Goal: Information Seeking & Learning: Learn about a topic

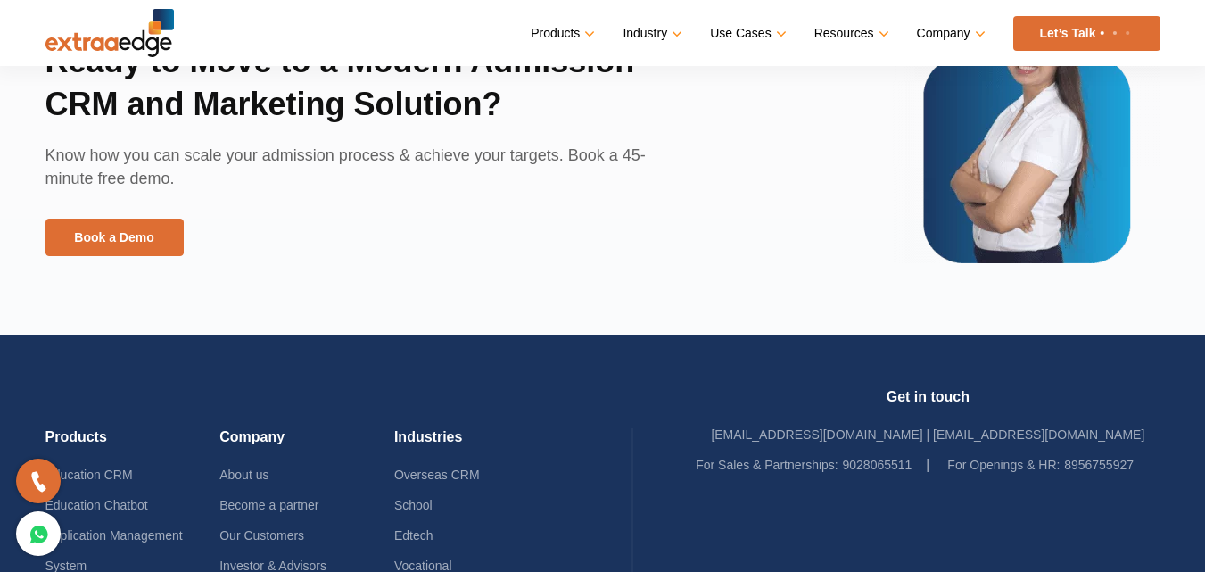
scroll to position [4036, 0]
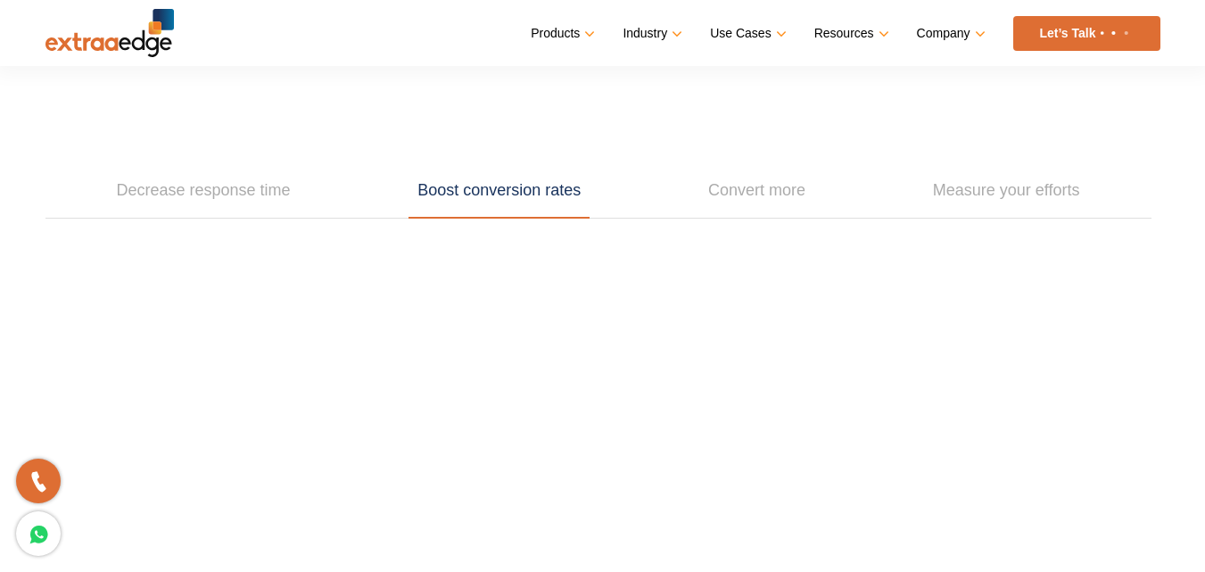
scroll to position [2528, 0]
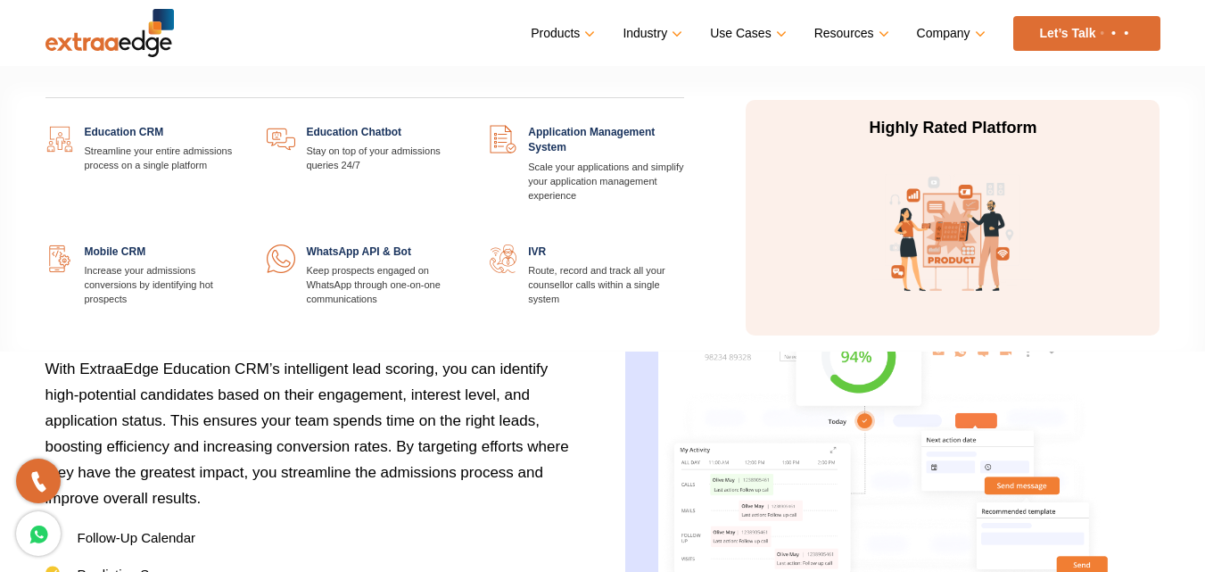
click at [462, 244] on link at bounding box center [462, 244] width 0 height 0
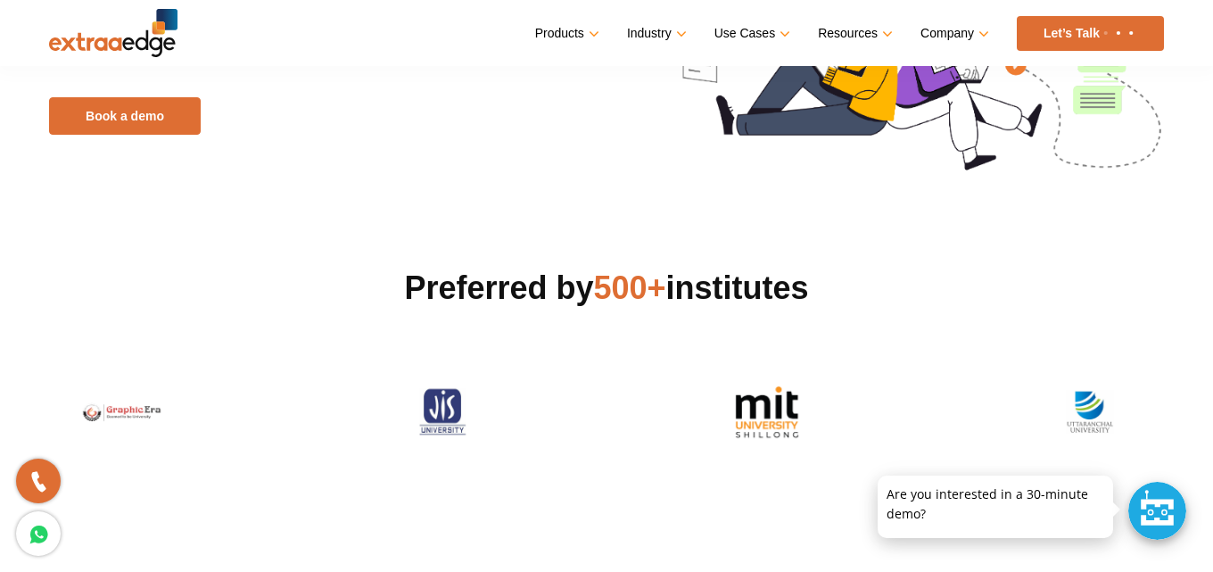
scroll to position [595, 0]
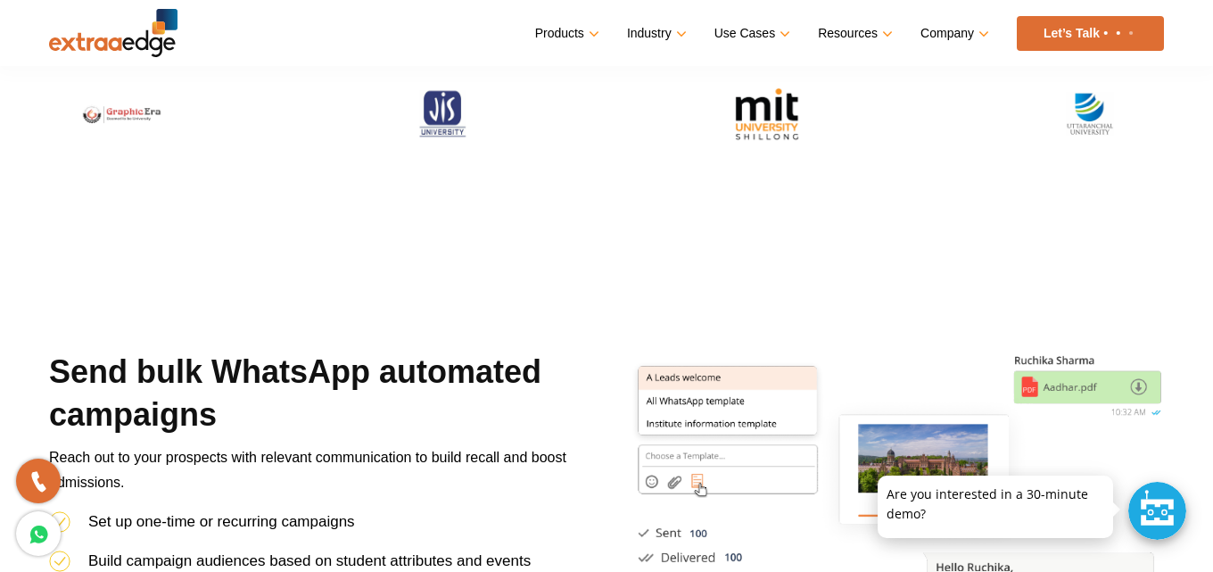
click at [1179, 527] on div at bounding box center [1158, 511] width 58 height 58
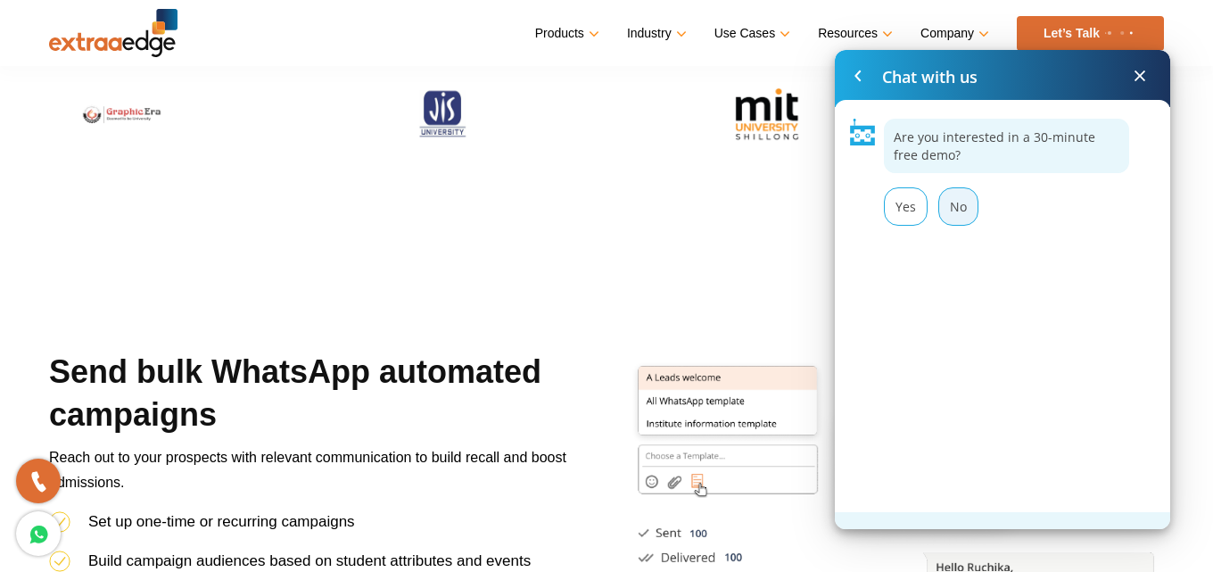
click at [948, 200] on div "No" at bounding box center [959, 206] width 40 height 38
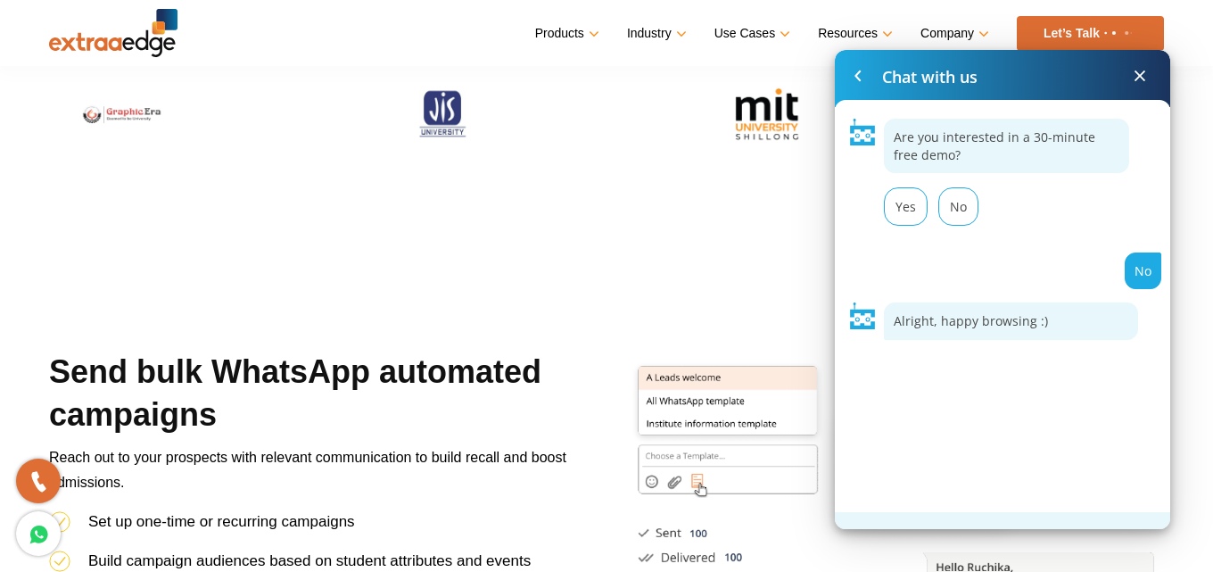
click at [1136, 68] on span at bounding box center [1140, 75] width 21 height 21
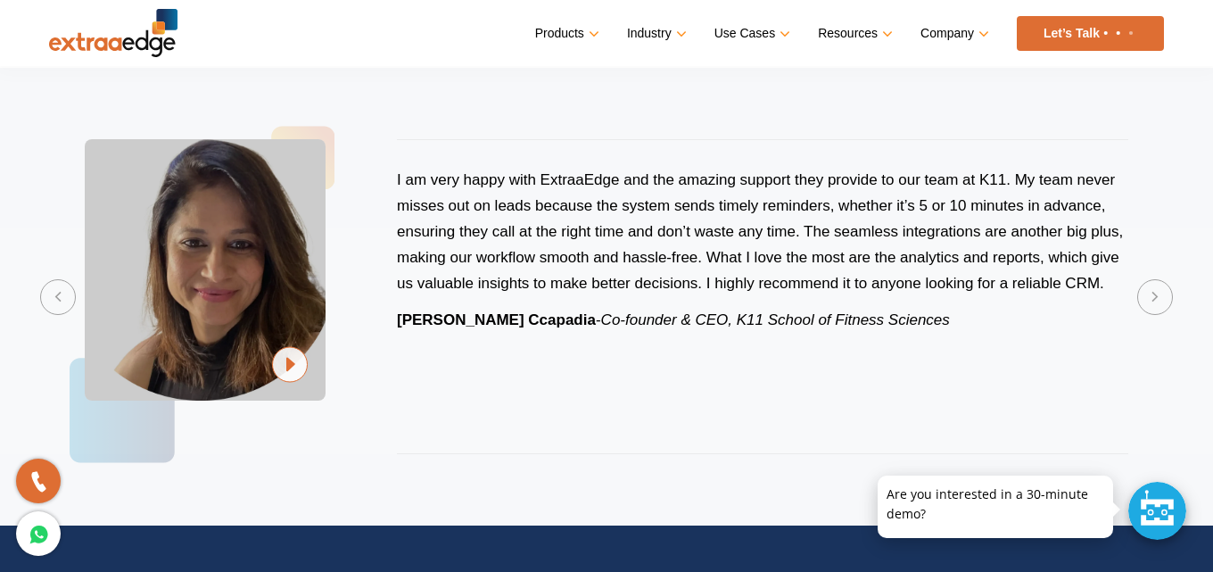
scroll to position [4015, 0]
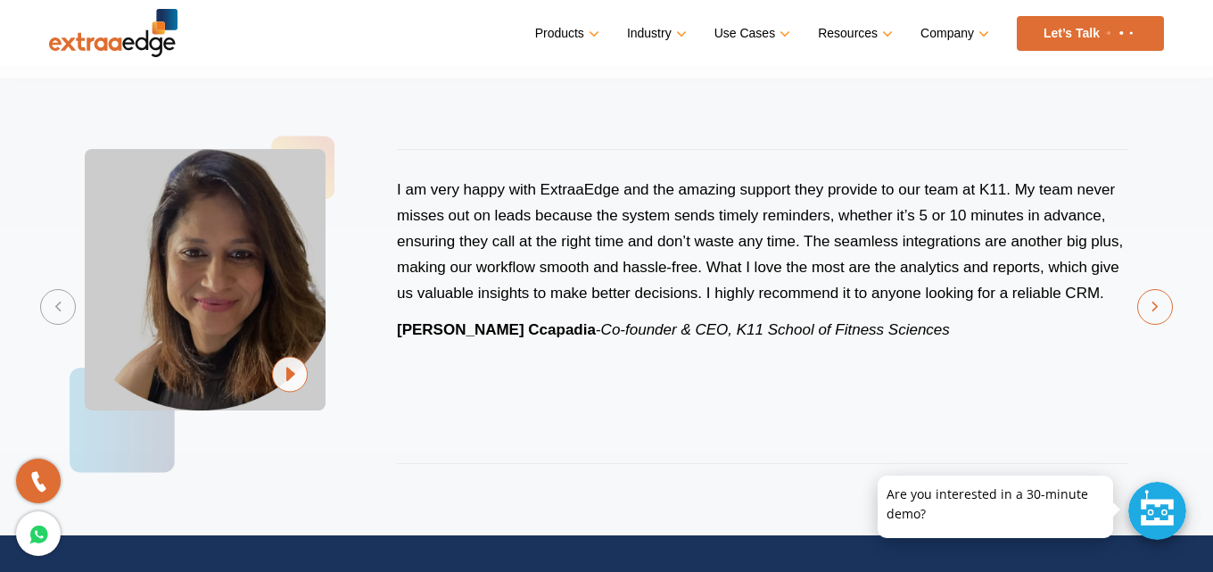
click at [1161, 317] on button "Next" at bounding box center [1156, 307] width 36 height 36
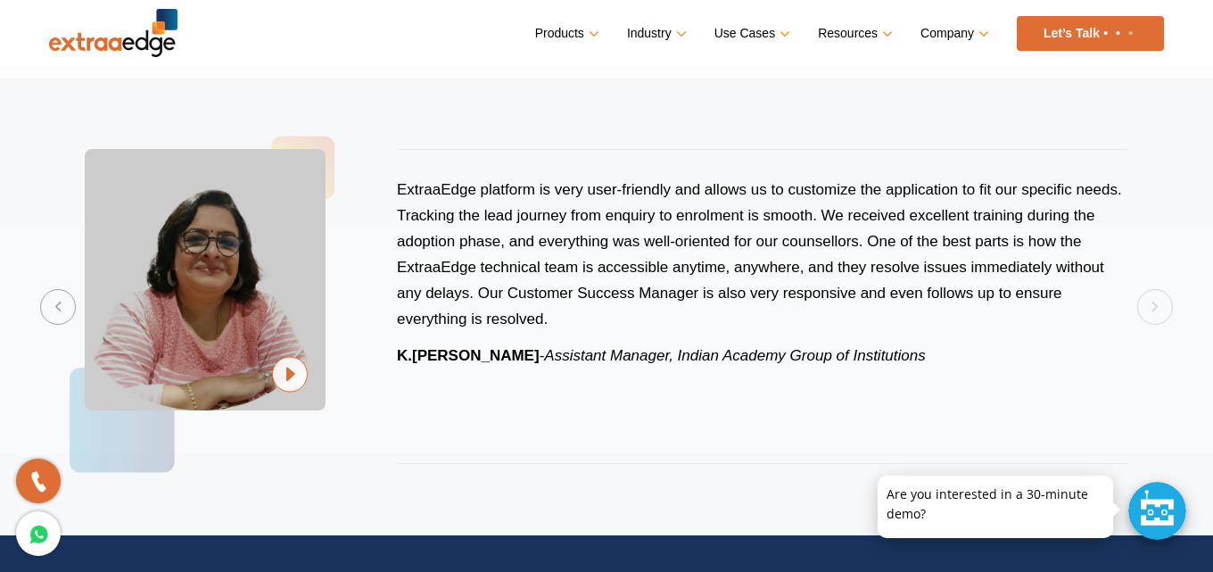
click at [1155, 310] on div "ExtraaEdge platform is very user-friendly and allows us to customize the applic…" at bounding box center [606, 306] width 1115 height 386
click at [63, 313] on button "Previous" at bounding box center [58, 307] width 36 height 36
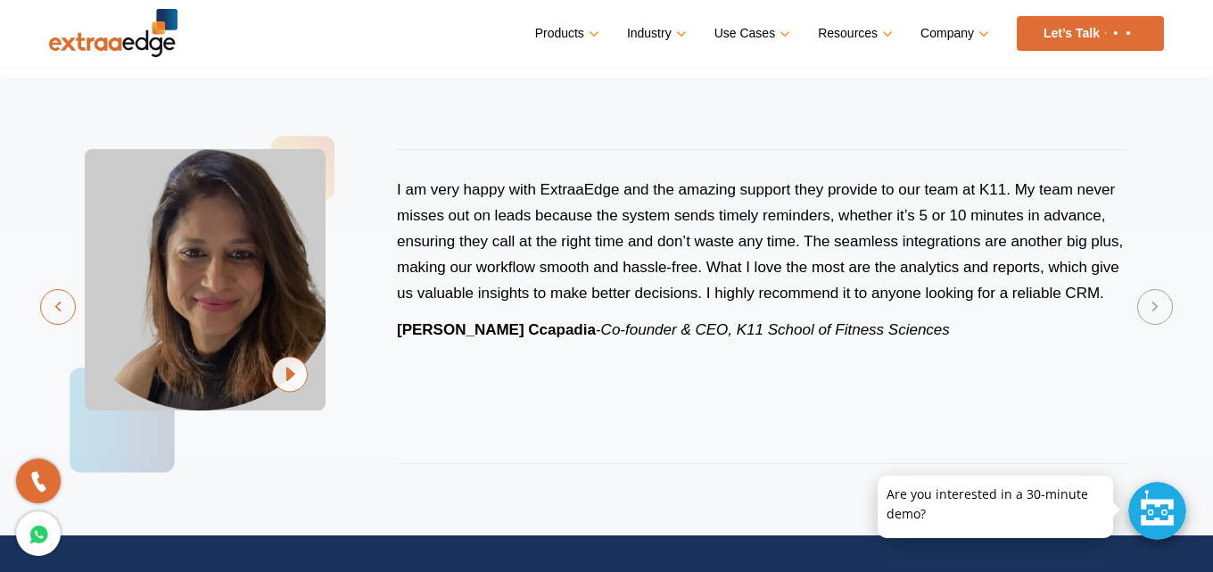
click at [62, 312] on button "Previous" at bounding box center [58, 307] width 36 height 36
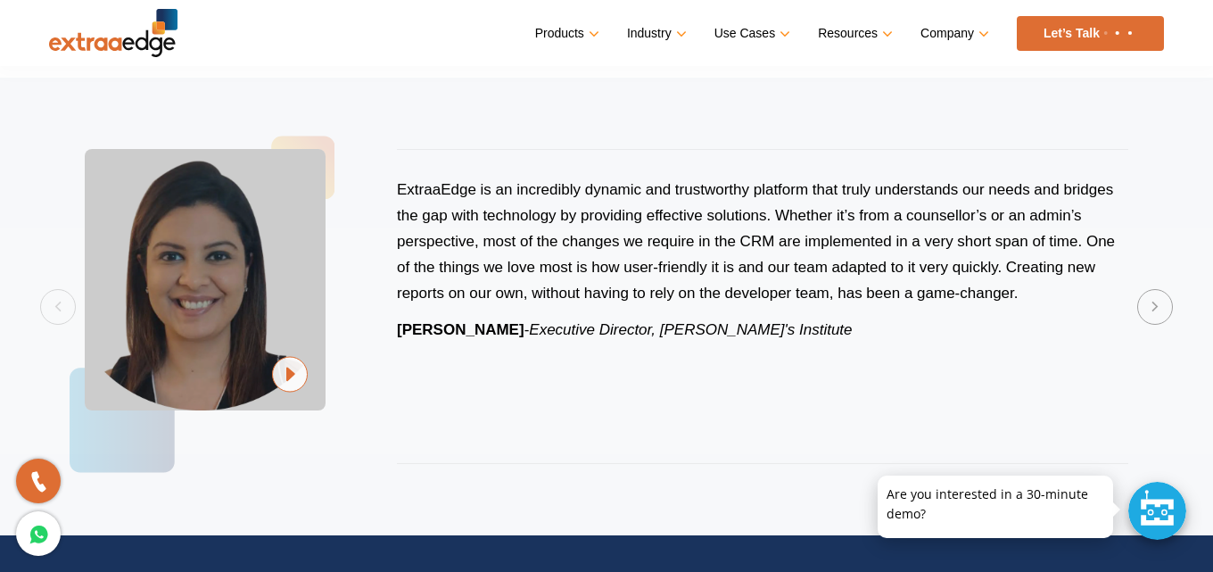
click at [61, 309] on div "ExtraaEdge is an incredibly dynamic and trustworthy platform that truly underst…" at bounding box center [606, 306] width 1115 height 386
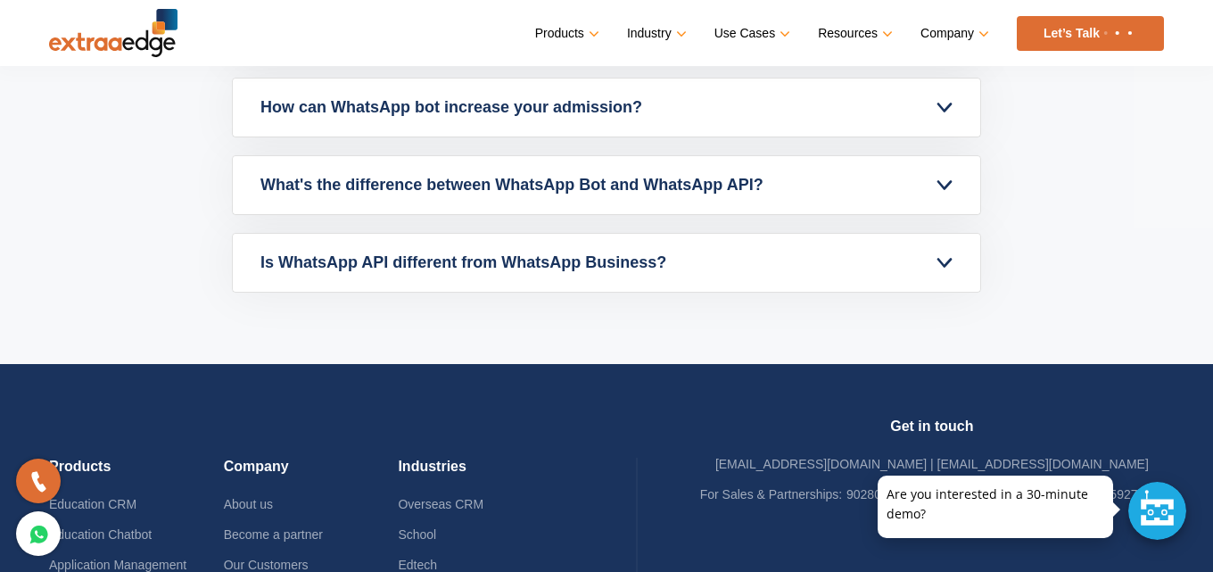
scroll to position [5253, 0]
